Goal: Task Accomplishment & Management: Manage account settings

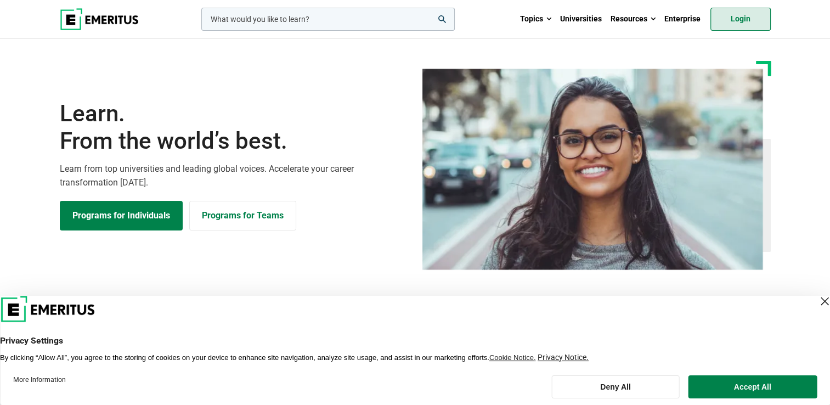
click at [745, 16] on link "Login" at bounding box center [740, 19] width 60 height 23
click at [301, 19] on input "woocommerce-product-search-field-0" at bounding box center [327, 19] width 253 height 23
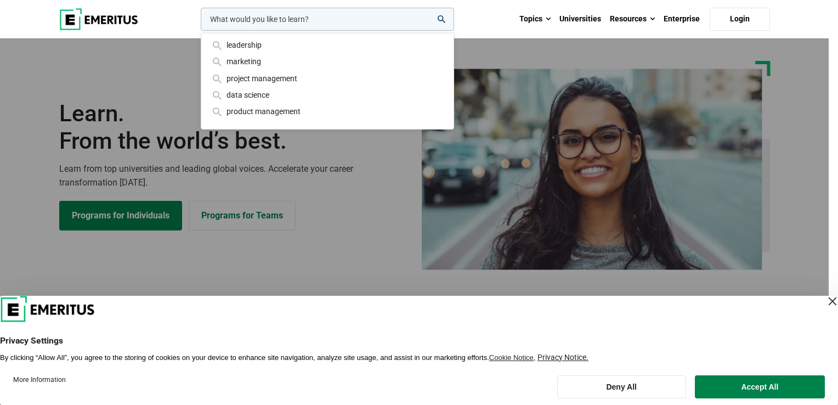
click at [309, 333] on header "Privacy Settings By clicking “Allow All”, you agree to the storing of cookies o…" at bounding box center [419, 329] width 838 height 66
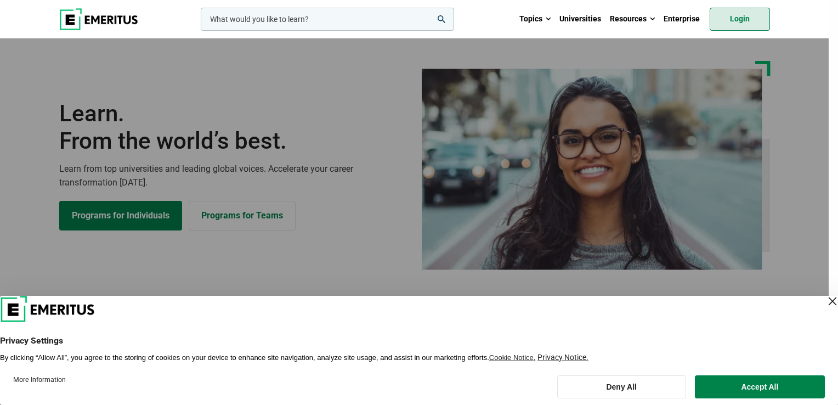
click at [723, 16] on link "Login" at bounding box center [740, 19] width 60 height 23
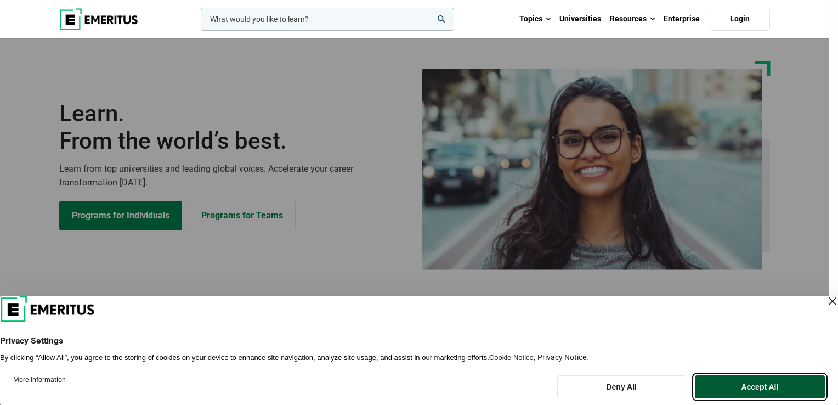
click at [744, 392] on button "Accept All" at bounding box center [760, 386] width 130 height 23
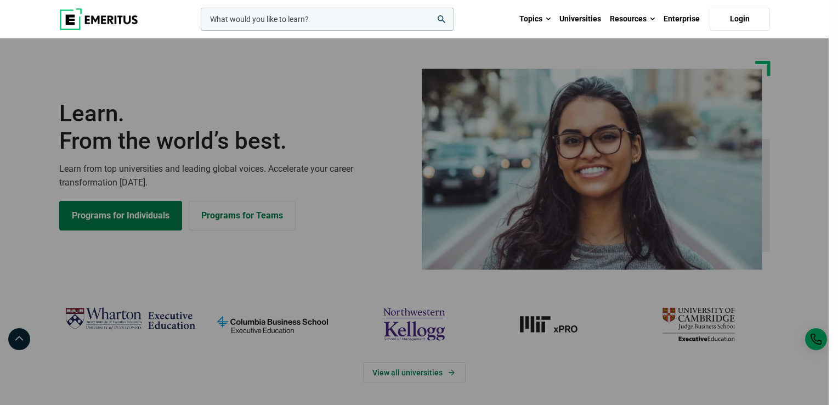
click at [301, 31] on div "leadership marketing project management data science product management" at bounding box center [327, 19] width 256 height 23
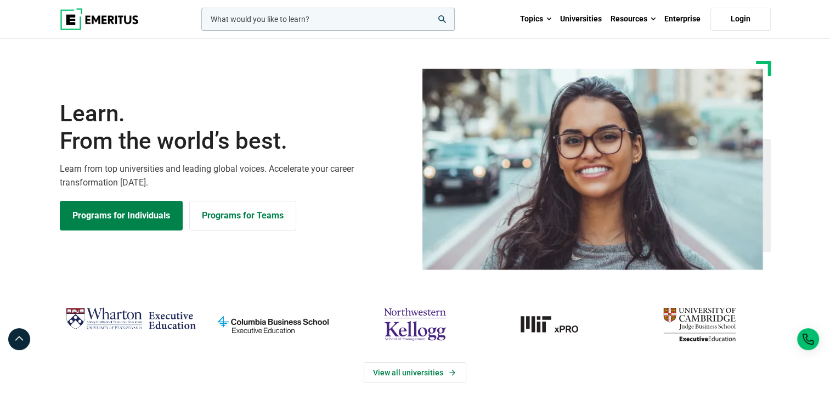
click at [117, 22] on img at bounding box center [99, 19] width 79 height 22
click at [757, 16] on link "Login" at bounding box center [740, 19] width 60 height 23
click at [736, 22] on link "Login" at bounding box center [740, 19] width 60 height 23
